Goal: Transaction & Acquisition: Obtain resource

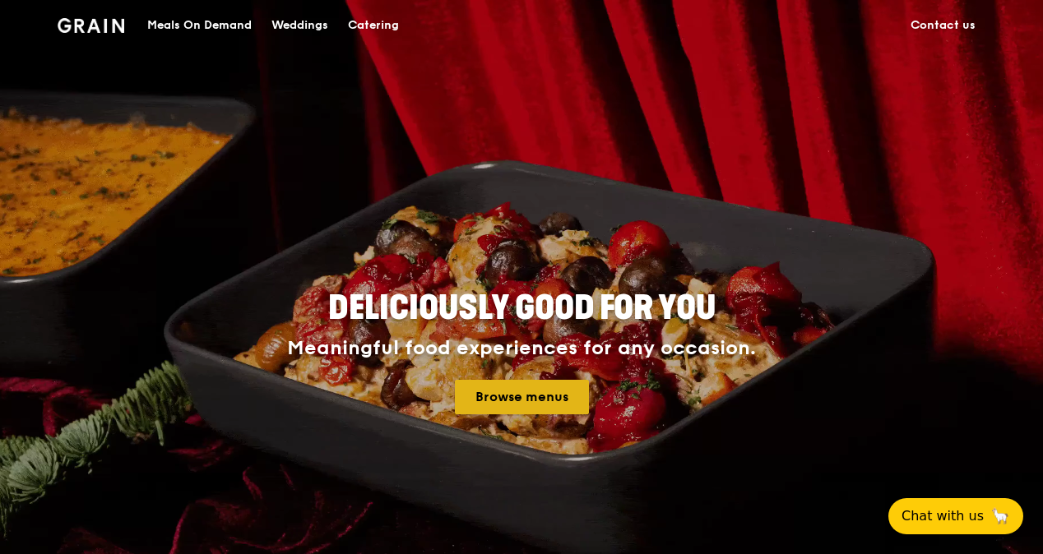
click at [534, 407] on link "Browse menus" at bounding box center [522, 397] width 134 height 35
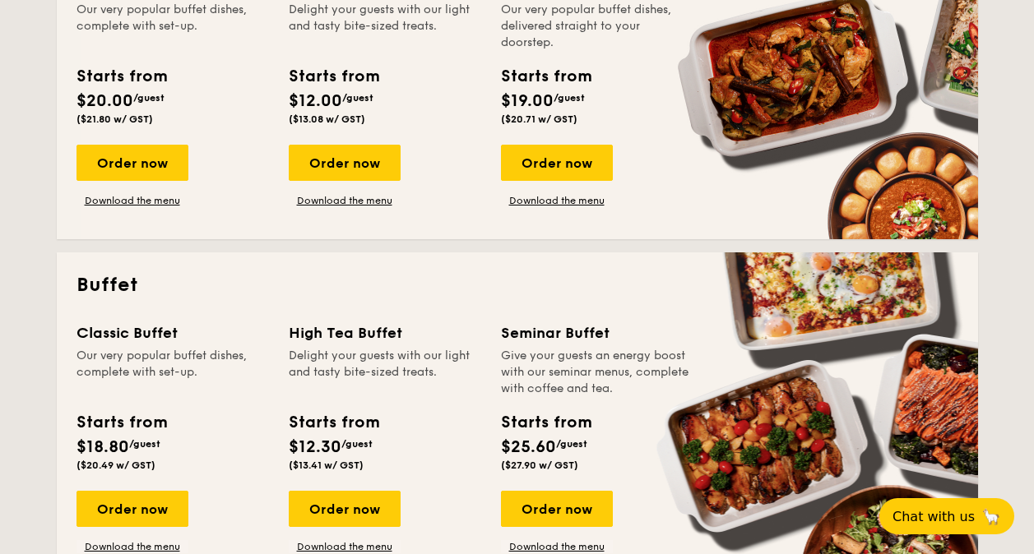
scroll to position [576, 0]
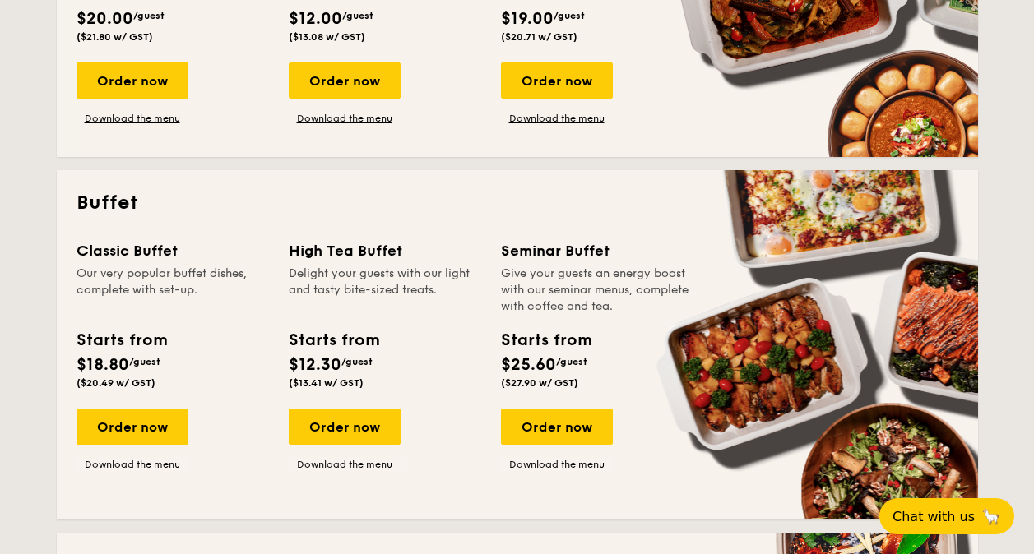
click at [400, 276] on div "Delight your guests with our light and tasty bite-sized treats." at bounding box center [385, 290] width 192 height 49
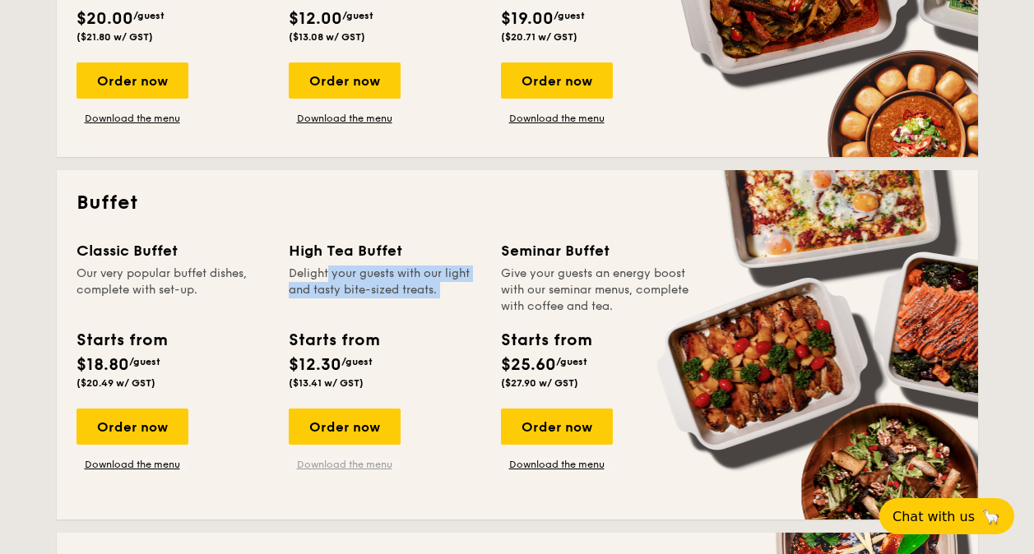
click at [345, 470] on link "Download the menu" at bounding box center [345, 464] width 112 height 13
